Goal: Information Seeking & Learning: Find specific fact

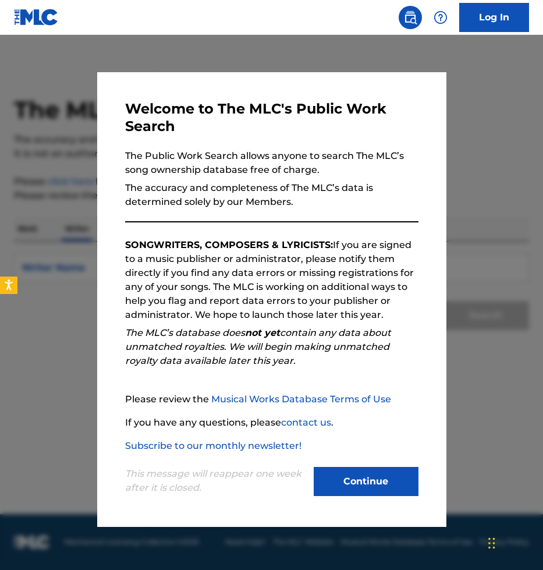
click at [373, 486] on button "Continue" at bounding box center [366, 481] width 105 height 29
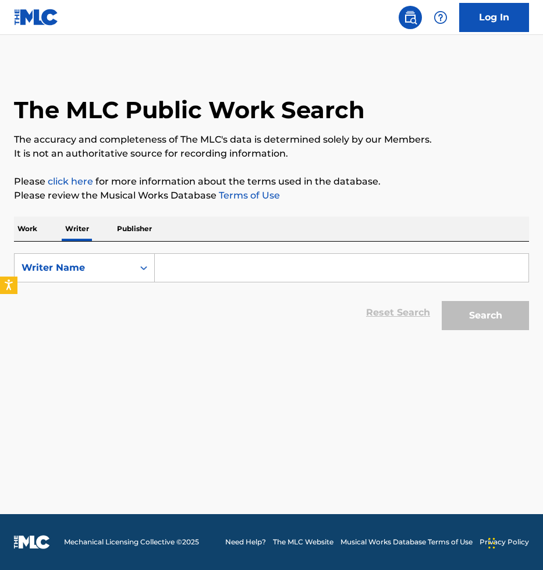
click at [220, 264] on input "Search Form" at bounding box center [342, 268] width 374 height 28
paste input "[PERSON_NAME]"
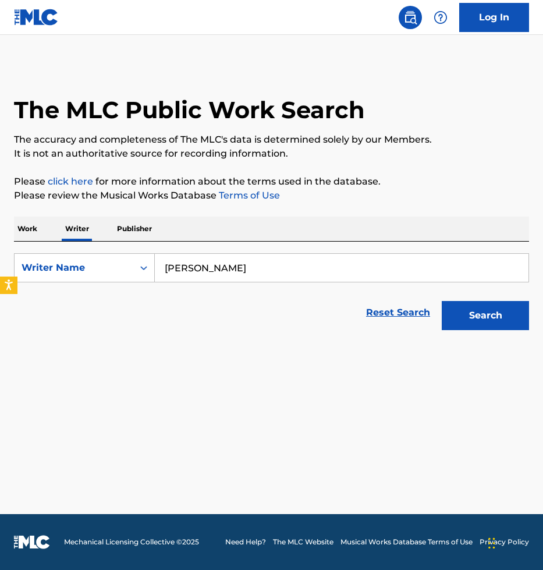
type input "[PERSON_NAME]"
click at [473, 314] on button "Search" at bounding box center [485, 315] width 87 height 29
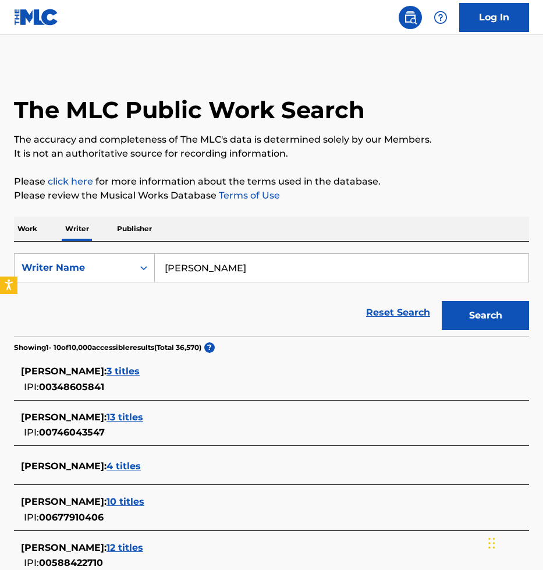
click at [140, 366] on span "3 titles" at bounding box center [123, 371] width 33 height 11
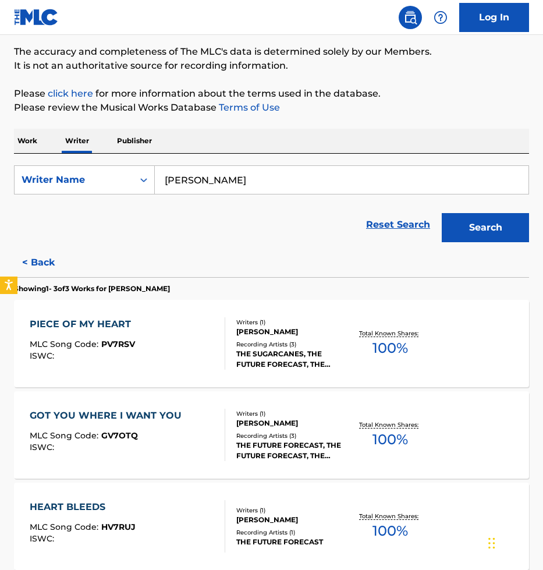
scroll to position [204, 0]
